Goal: Feedback & Contribution: Submit feedback/report problem

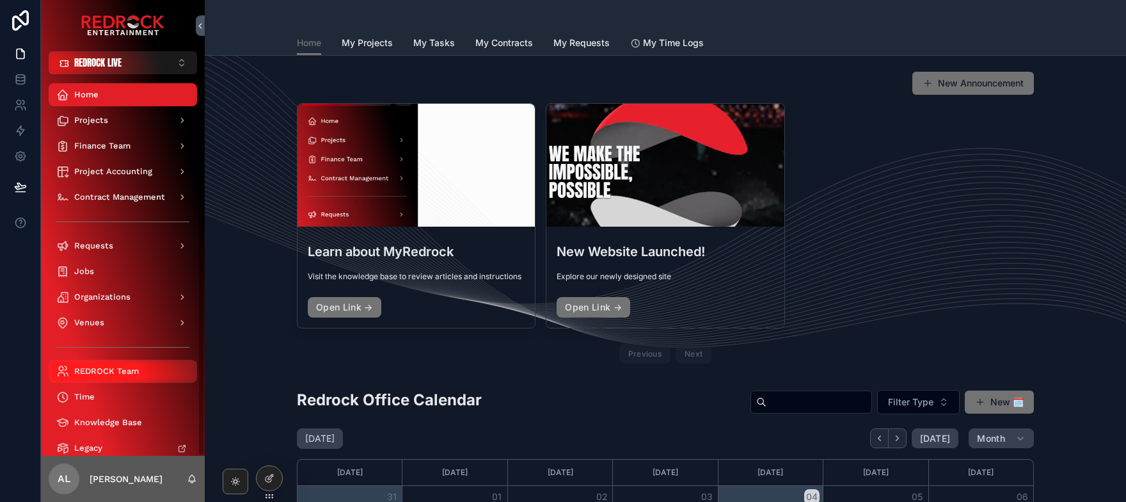
scroll to position [72, 0]
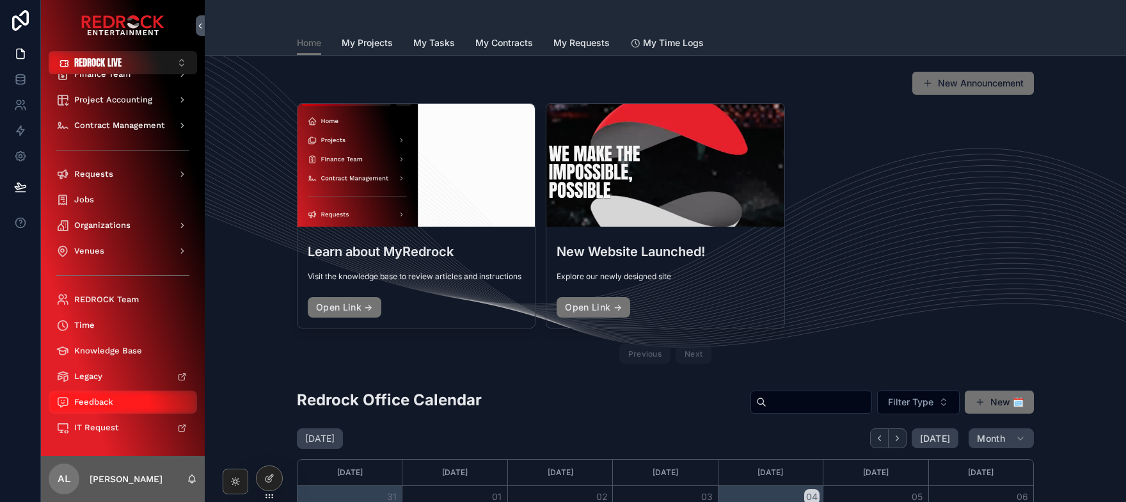
click at [95, 407] on div "Feedback" at bounding box center [122, 402] width 133 height 20
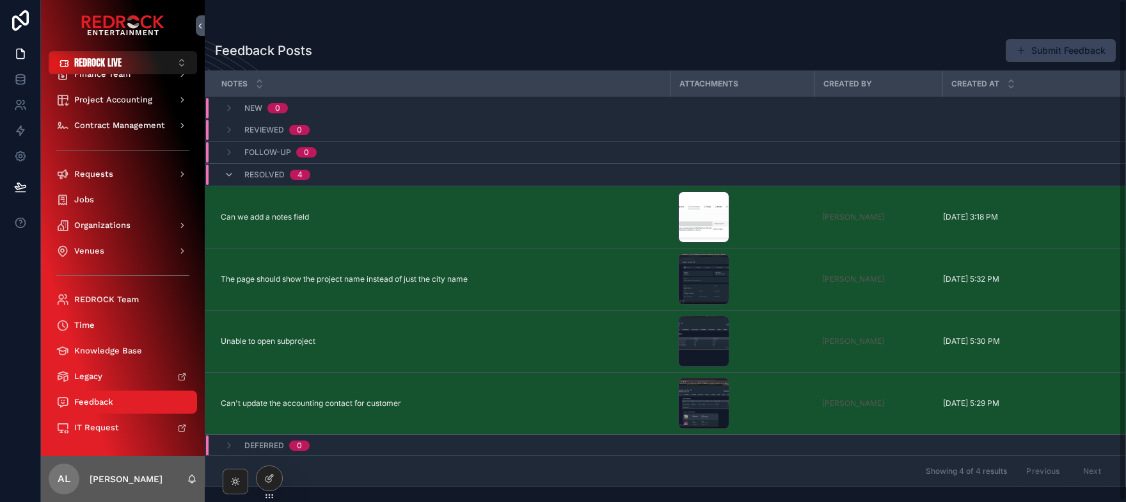
click at [1044, 52] on button "Submit Feedback" at bounding box center [1061, 50] width 110 height 23
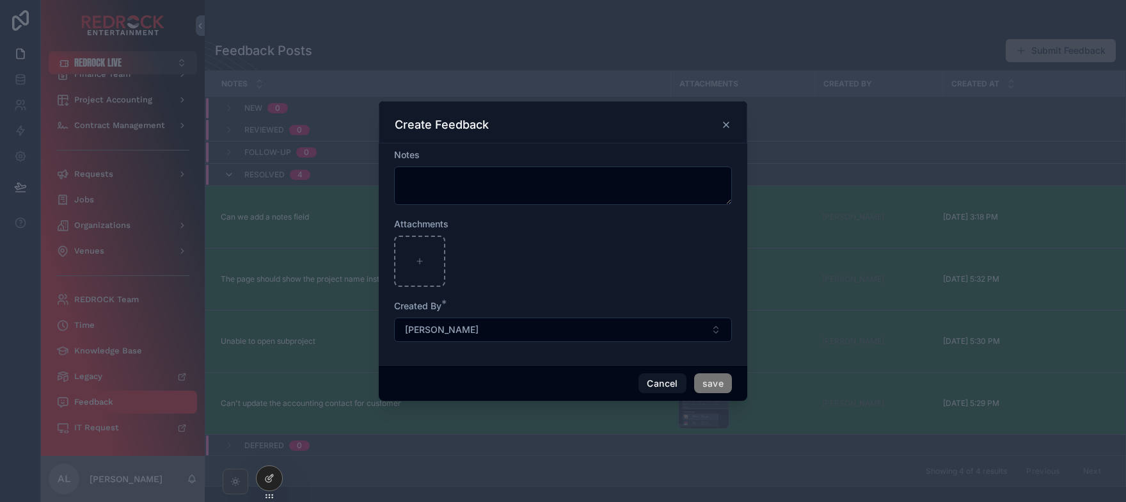
click at [730, 127] on icon "scrollable content" at bounding box center [726, 125] width 10 height 10
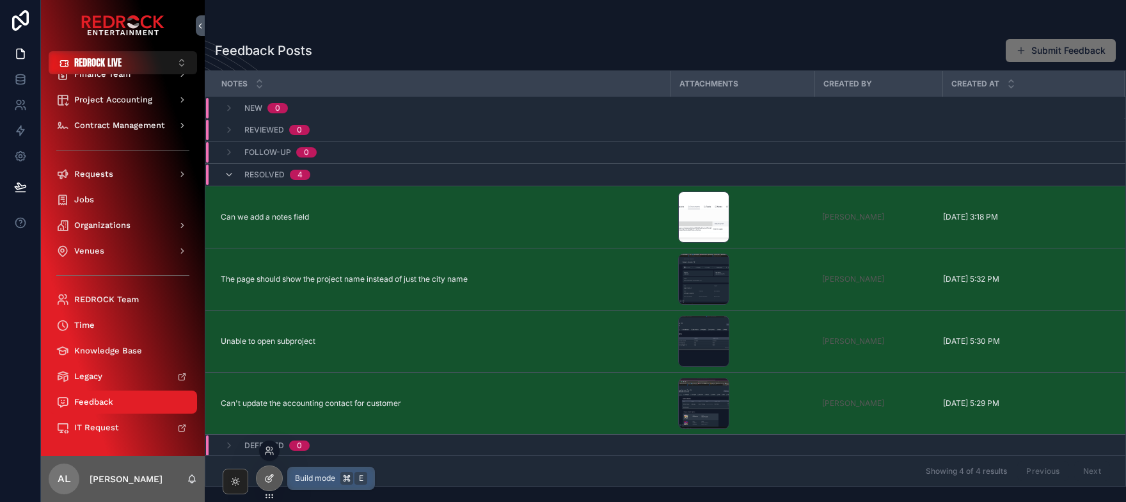
click at [268, 474] on icon at bounding box center [269, 478] width 10 height 10
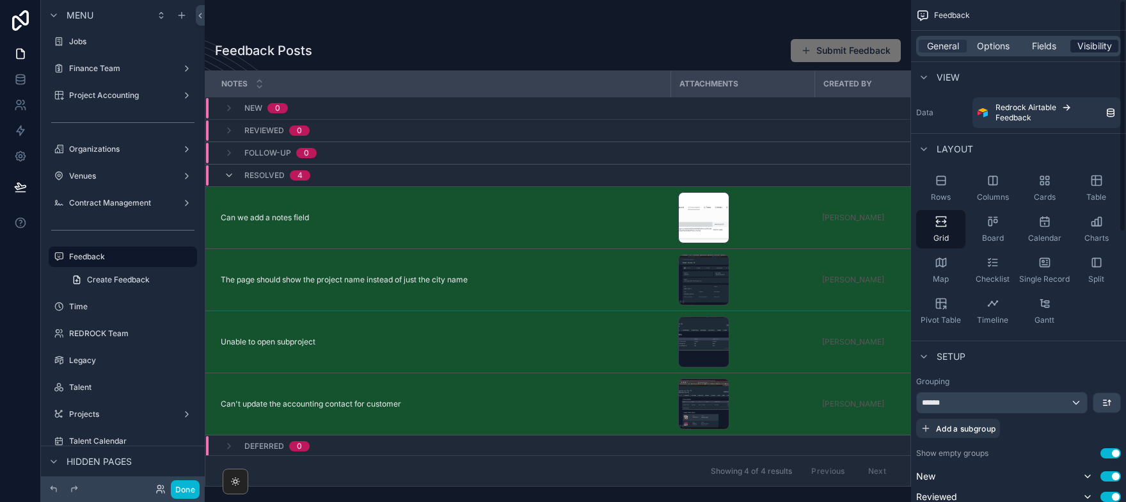
click at [1092, 51] on span "Visibility" at bounding box center [1095, 46] width 35 height 13
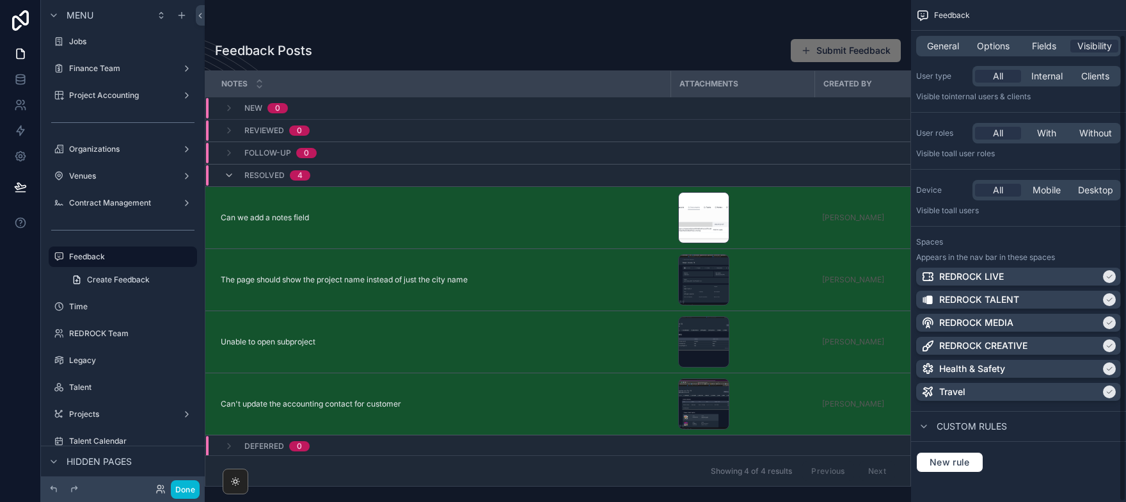
scroll to position [36, 0]
click at [927, 429] on icon "scrollable content" at bounding box center [924, 427] width 10 height 10
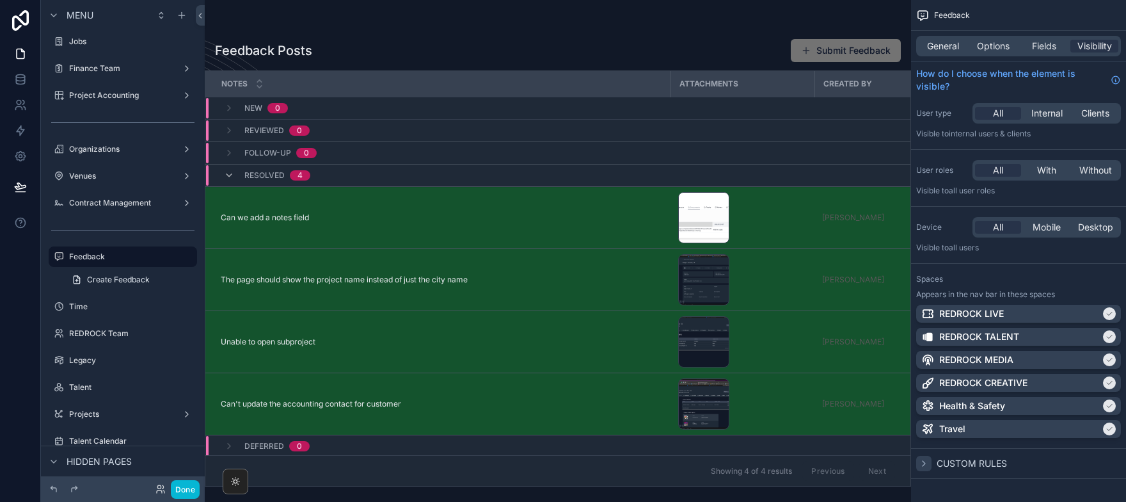
scroll to position [0, 0]
click at [921, 468] on div "scrollable content" at bounding box center [923, 463] width 15 height 15
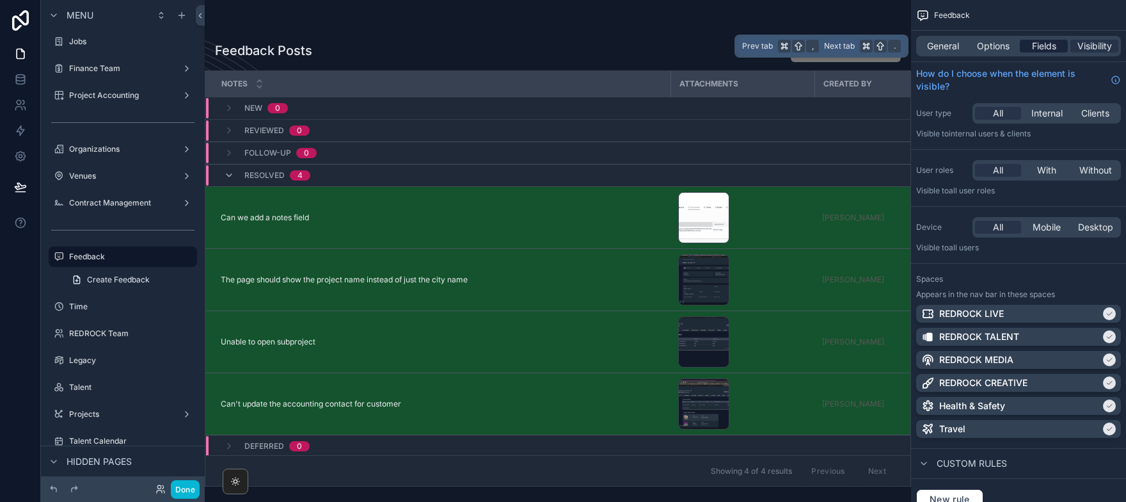
click at [1045, 48] on span "Fields" at bounding box center [1044, 46] width 24 height 13
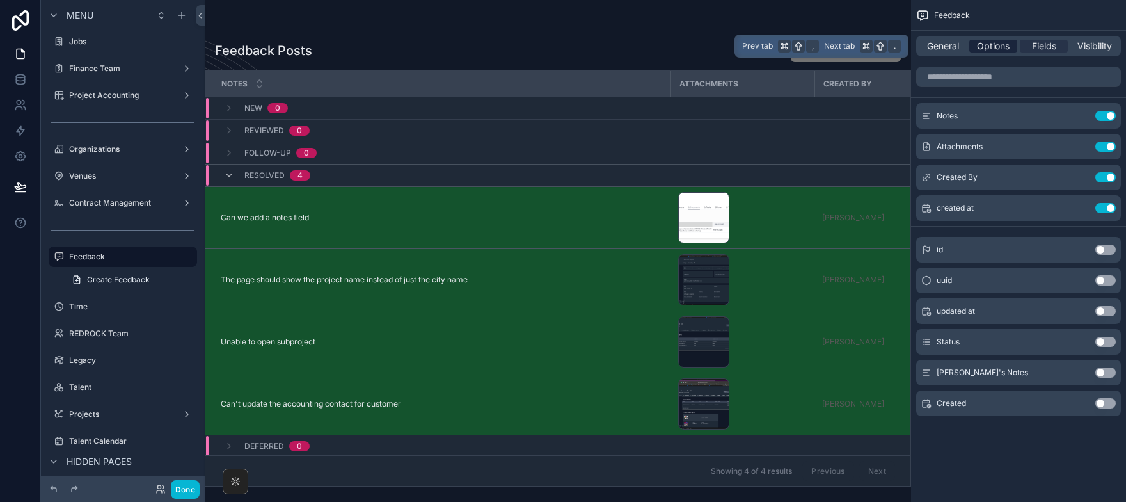
click at [1007, 51] on span "Options" at bounding box center [993, 46] width 33 height 13
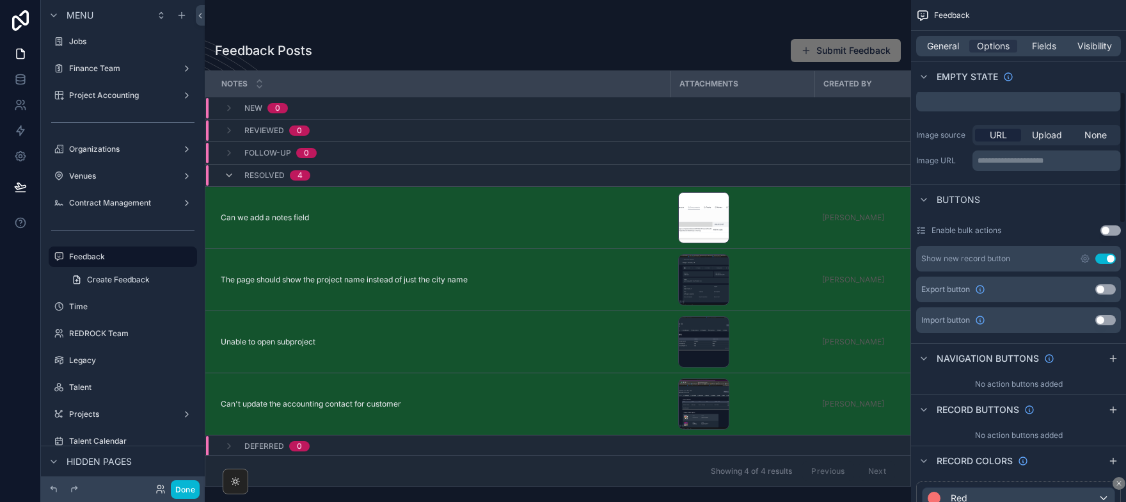
scroll to position [356, 0]
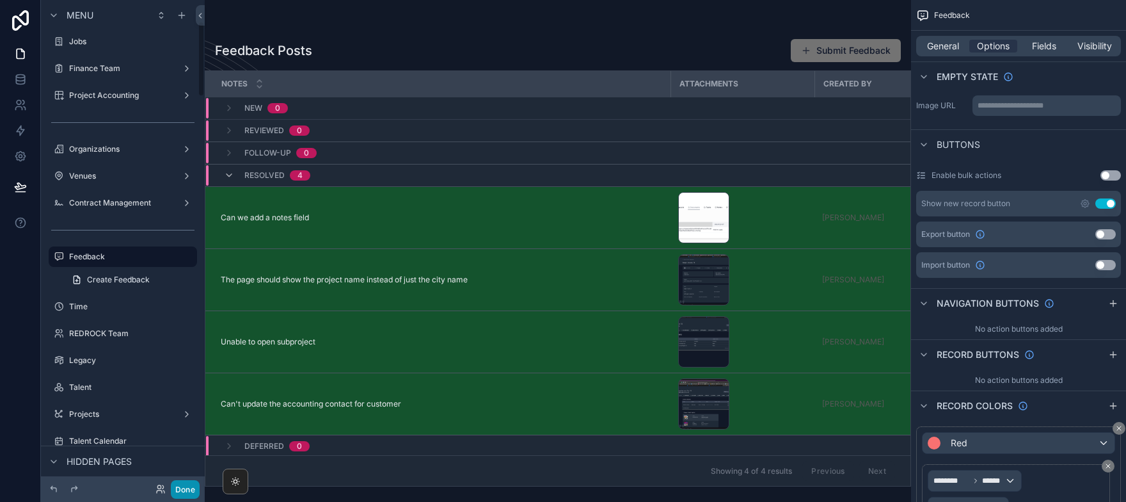
click at [187, 487] on button "Done" at bounding box center [185, 489] width 29 height 19
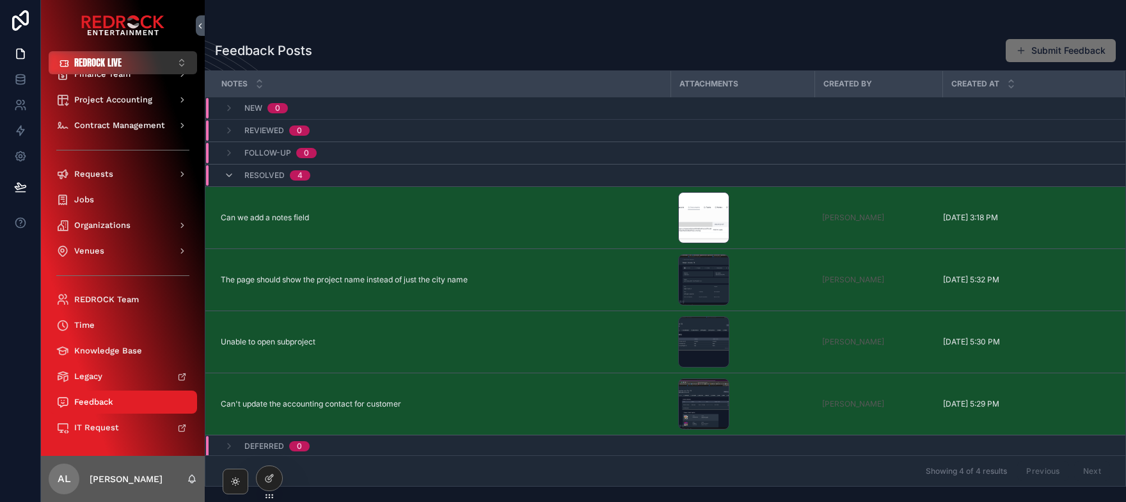
click at [100, 60] on span "REDROCK LIVE" at bounding box center [97, 62] width 47 height 13
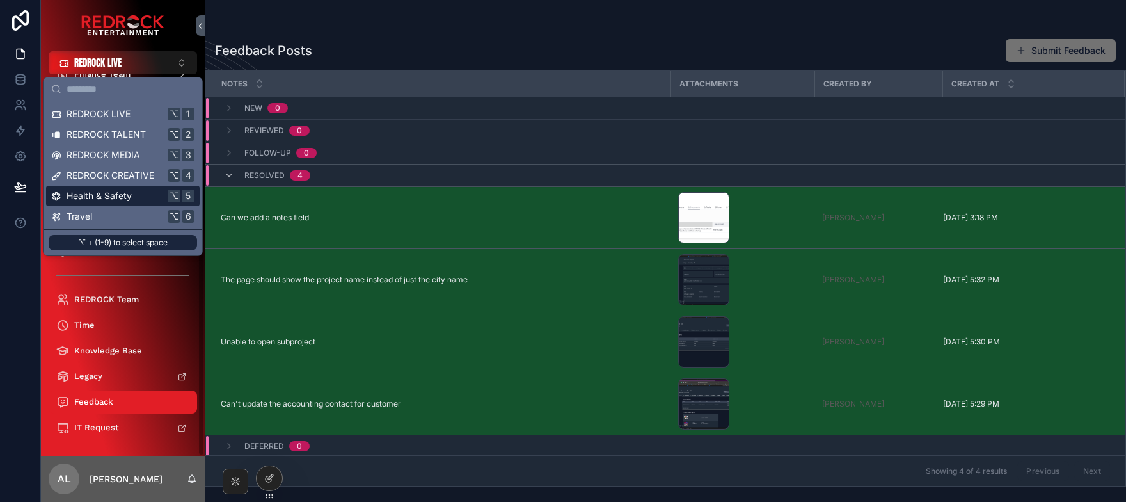
click at [110, 195] on span "Health & Safety" at bounding box center [99, 195] width 65 height 13
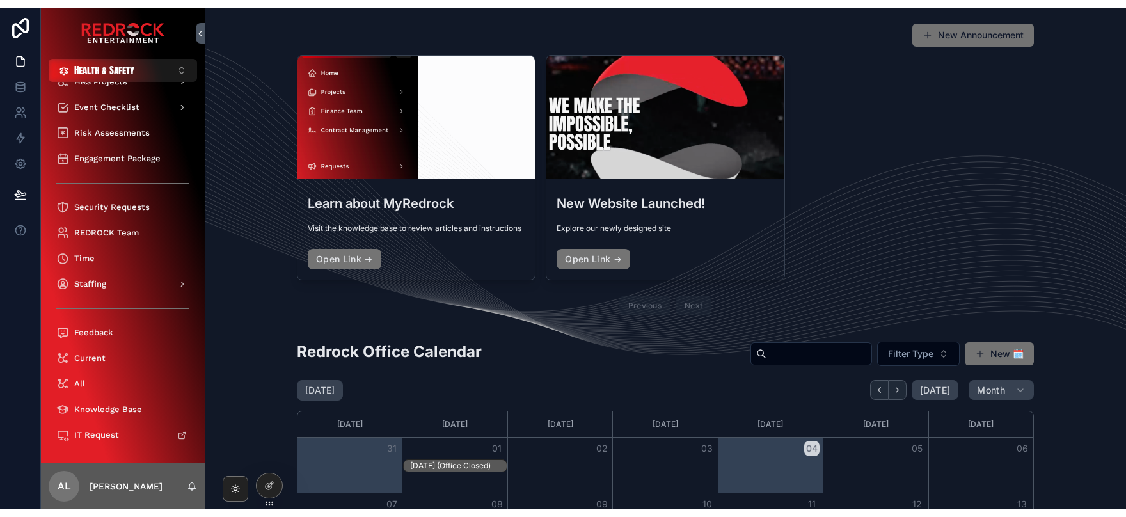
scroll to position [31, 0]
